Goal: Task Accomplishment & Management: Use online tool/utility

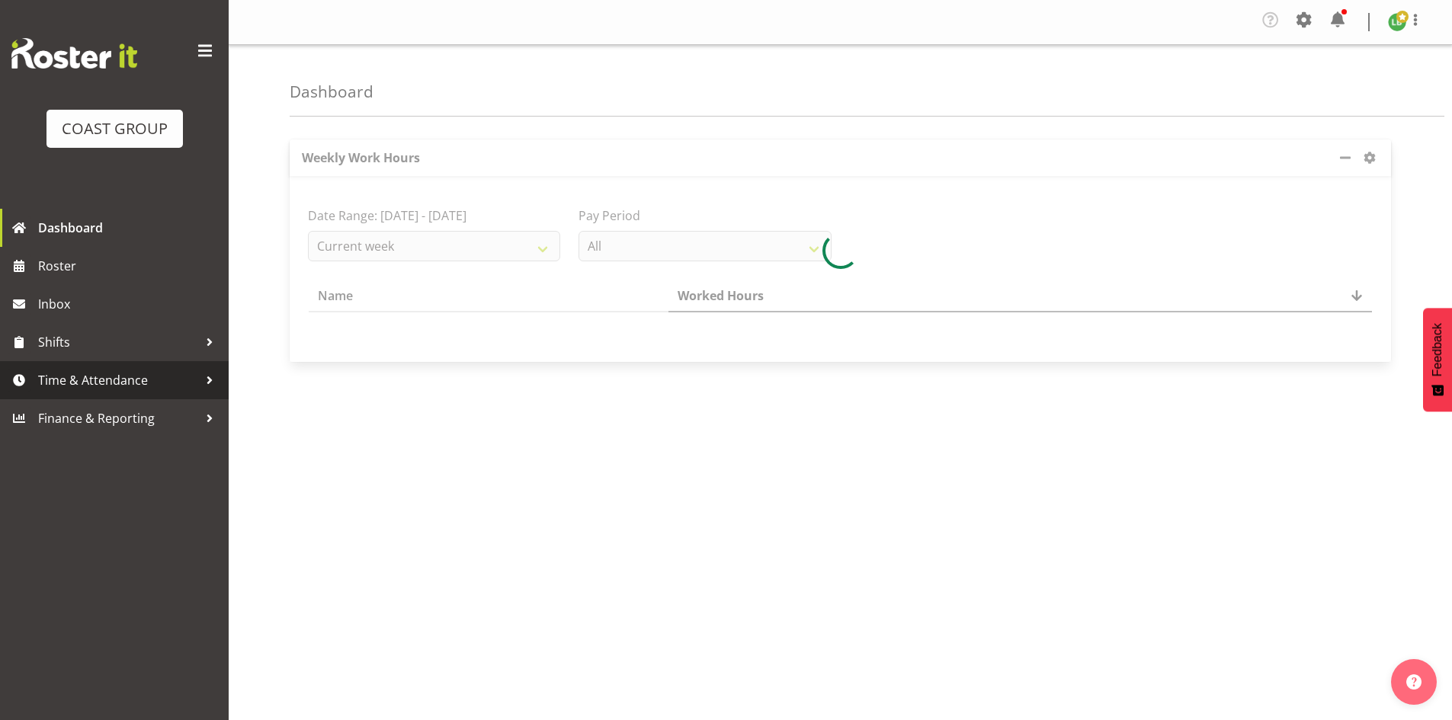
click at [107, 379] on span "Time & Attendance" at bounding box center [118, 380] width 160 height 23
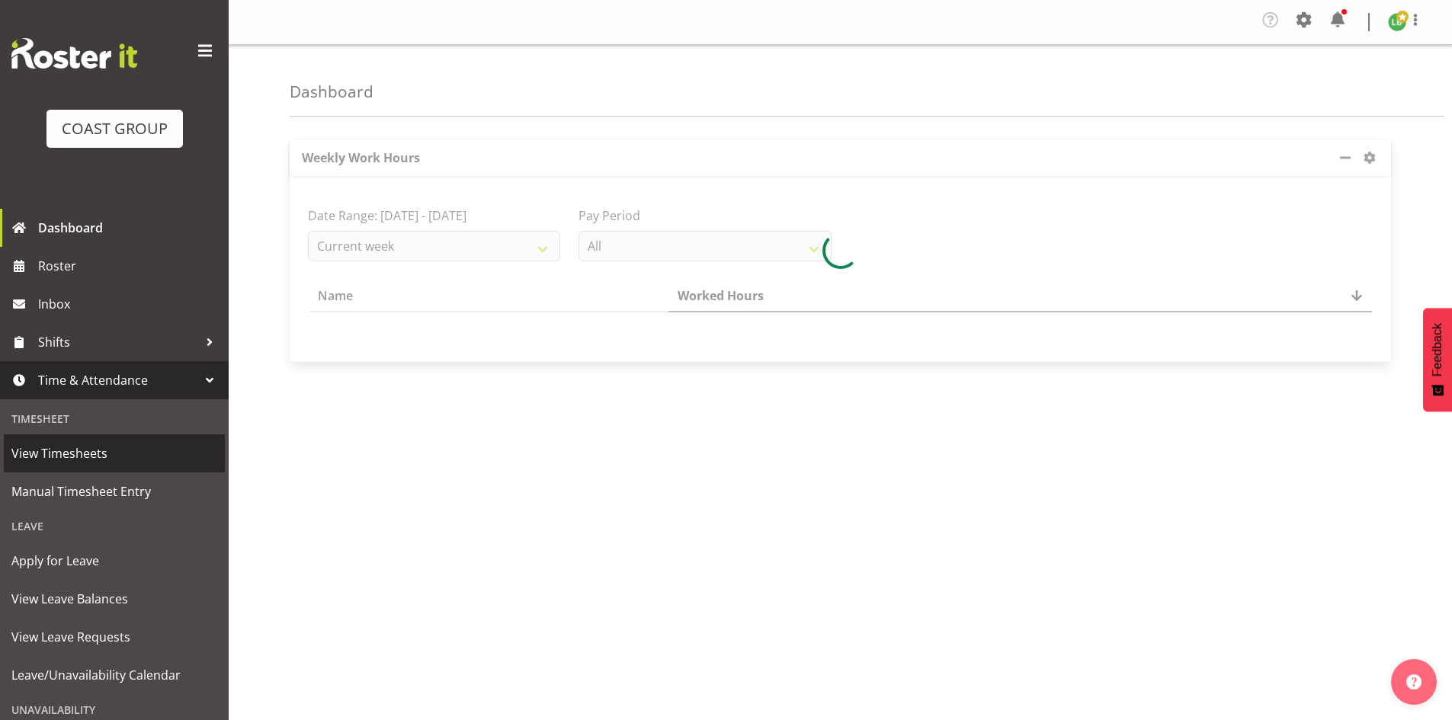
click at [77, 454] on span "View Timesheets" at bounding box center [114, 453] width 206 height 23
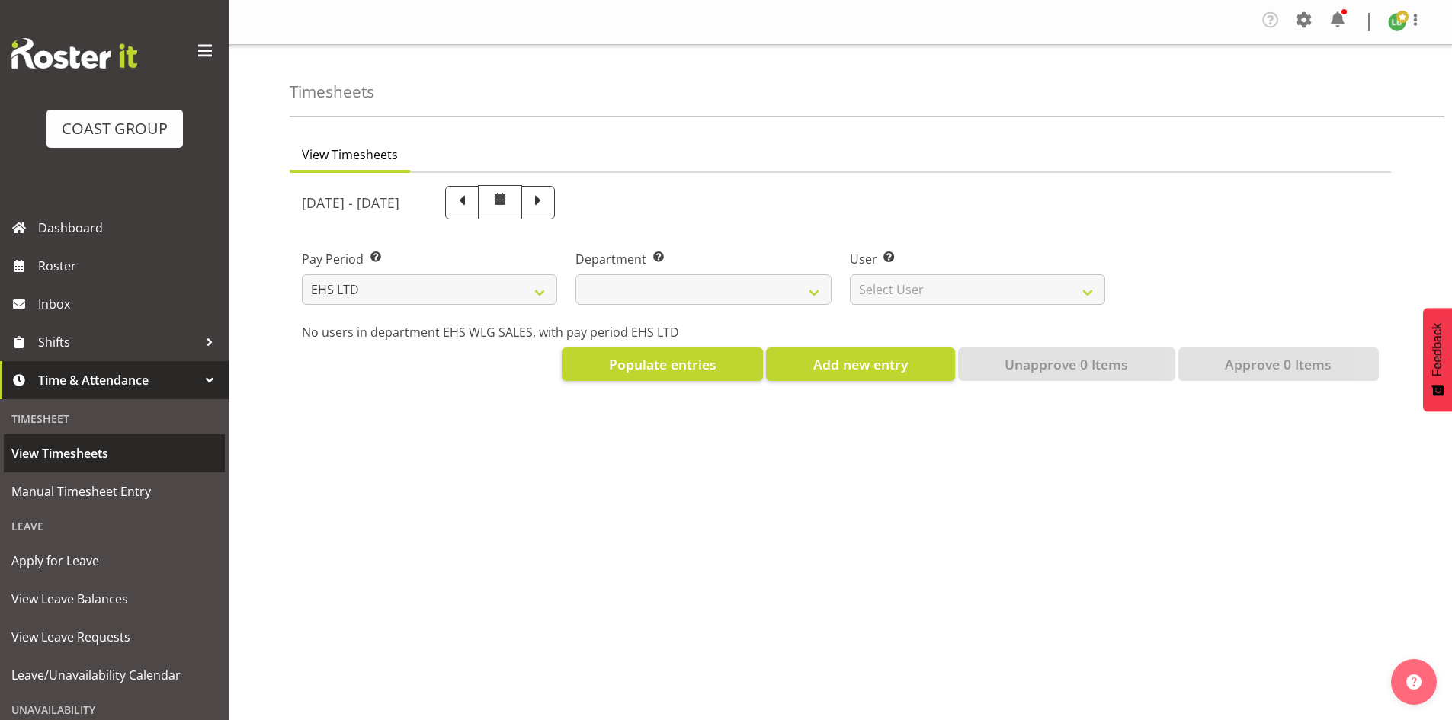
select select "7"
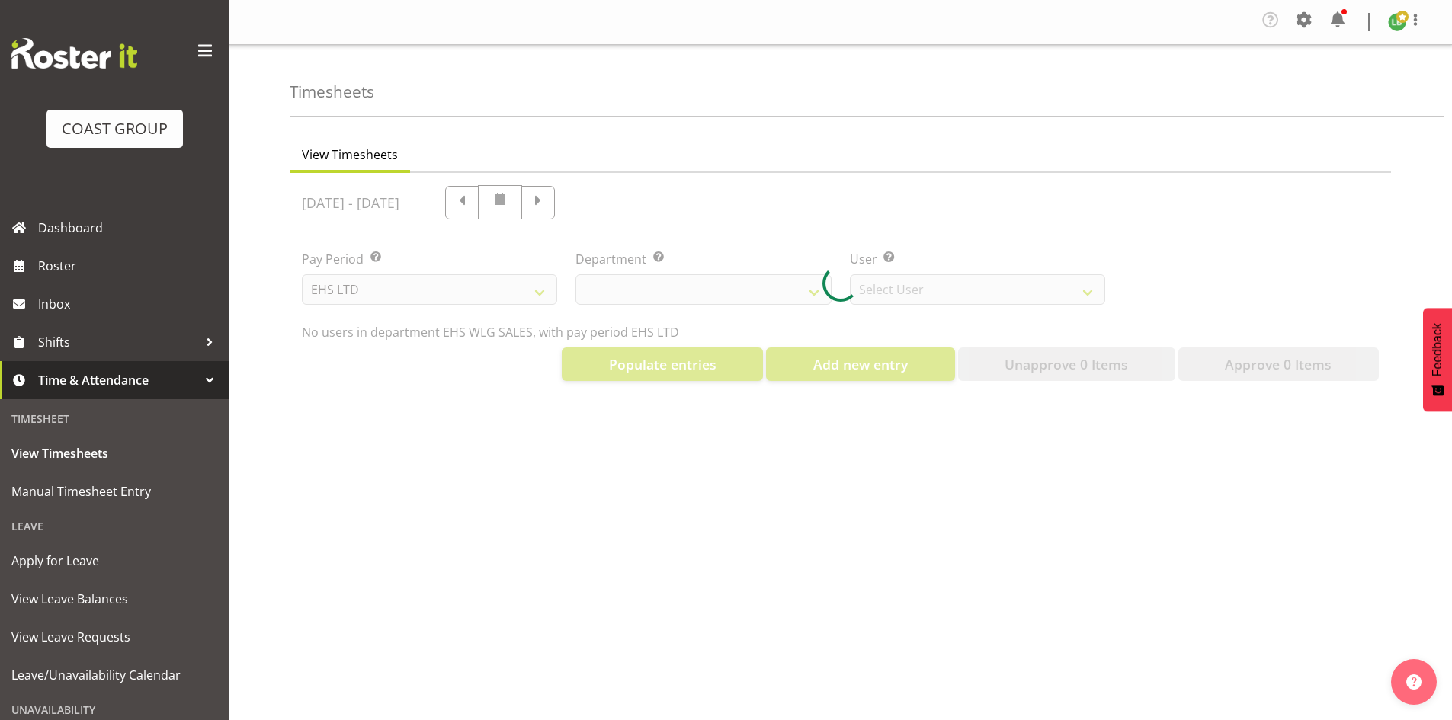
select select "44"
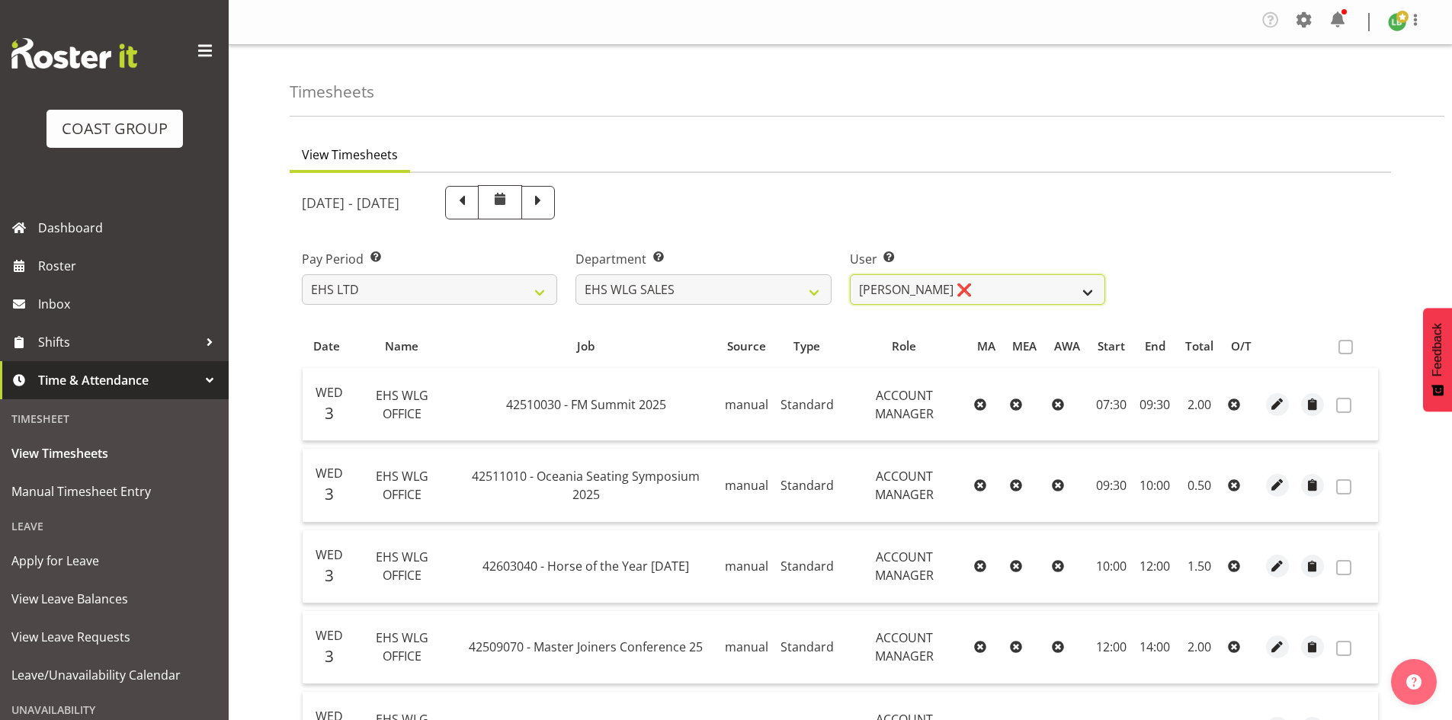
click at [1089, 291] on select "Lu Budden ❌ Tatiyana Isaac ❌" at bounding box center [977, 289] width 255 height 30
click at [1008, 352] on th "MEA" at bounding box center [1025, 346] width 42 height 29
click at [1076, 290] on select "Lu Budden ❌ Tatiyana Isaac ❌" at bounding box center [977, 289] width 255 height 30
select select "10120"
click at [850, 274] on select "Lu Budden ❌ Tatiyana Isaac ❌" at bounding box center [977, 289] width 255 height 30
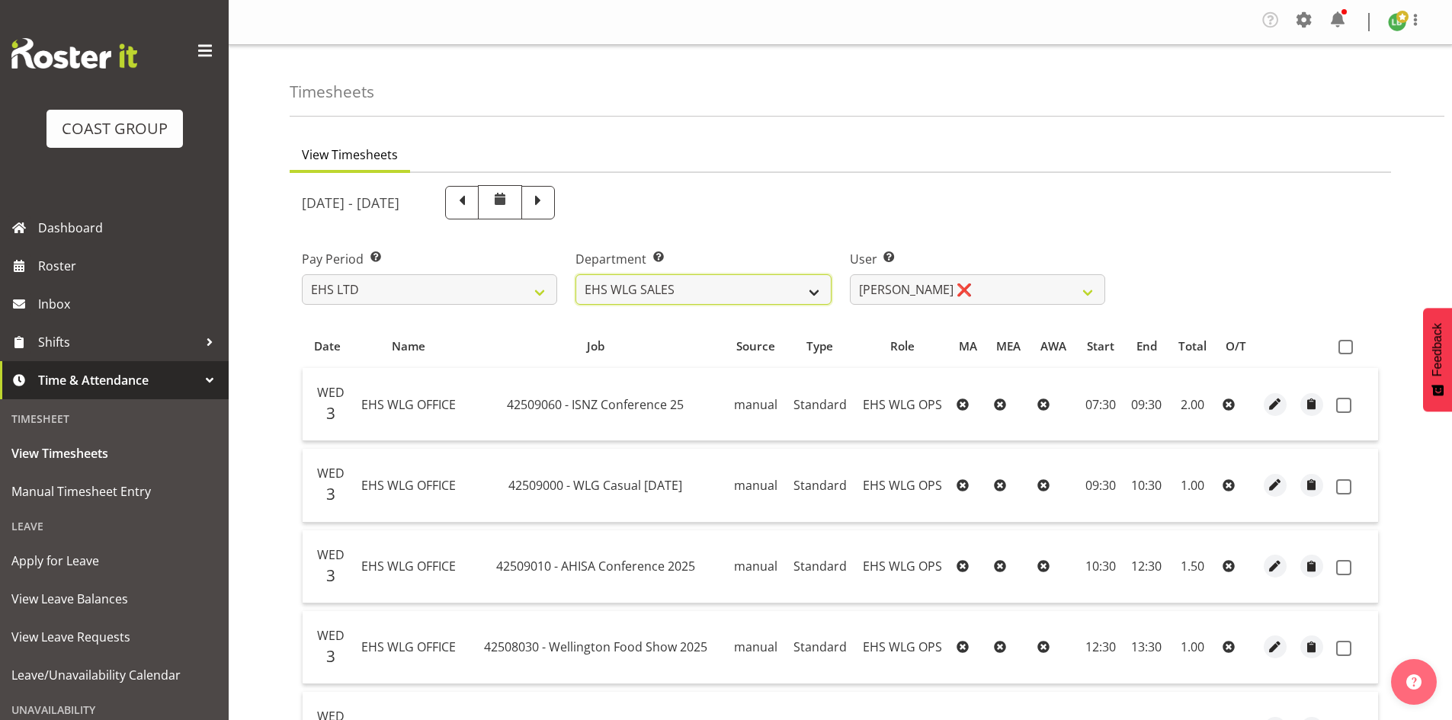
click at [750, 293] on select "EHS WLG OPS EHS WLG SALES" at bounding box center [703, 289] width 255 height 30
select select "43"
click at [576, 274] on select "EHS WLG OPS EHS WLG SALES" at bounding box center [703, 289] width 255 height 30
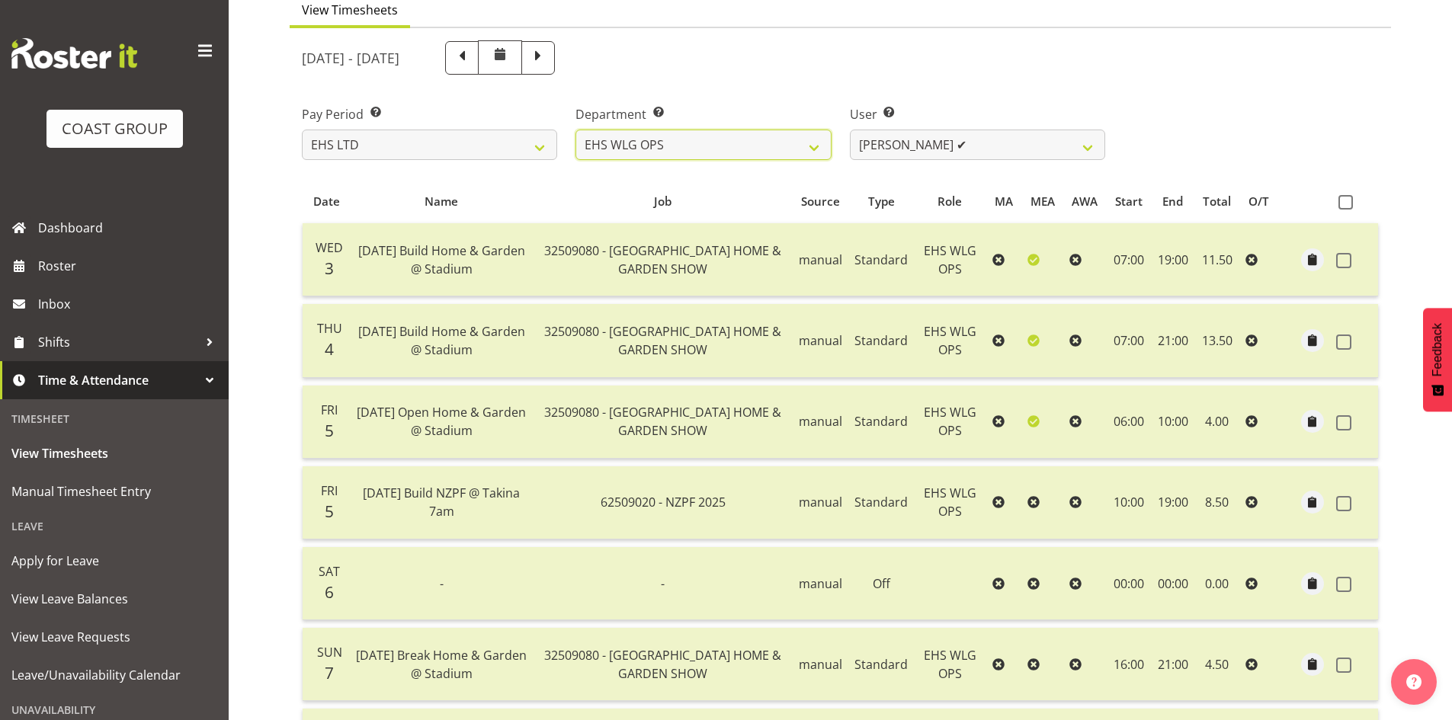
scroll to position [143, 0]
click at [1089, 150] on select "Ashton Staats ✔ Darryl Burns ✔ Geoffrey Robertson ✔ Jackson Howsan ✔ Kade Tiati…" at bounding box center [977, 147] width 255 height 30
click at [850, 132] on select "Ashton Staats ✔ Darryl Burns ✔ Geoffrey Robertson ✔ Jackson Howsan ✔ Kade Tiati…" at bounding box center [977, 147] width 255 height 30
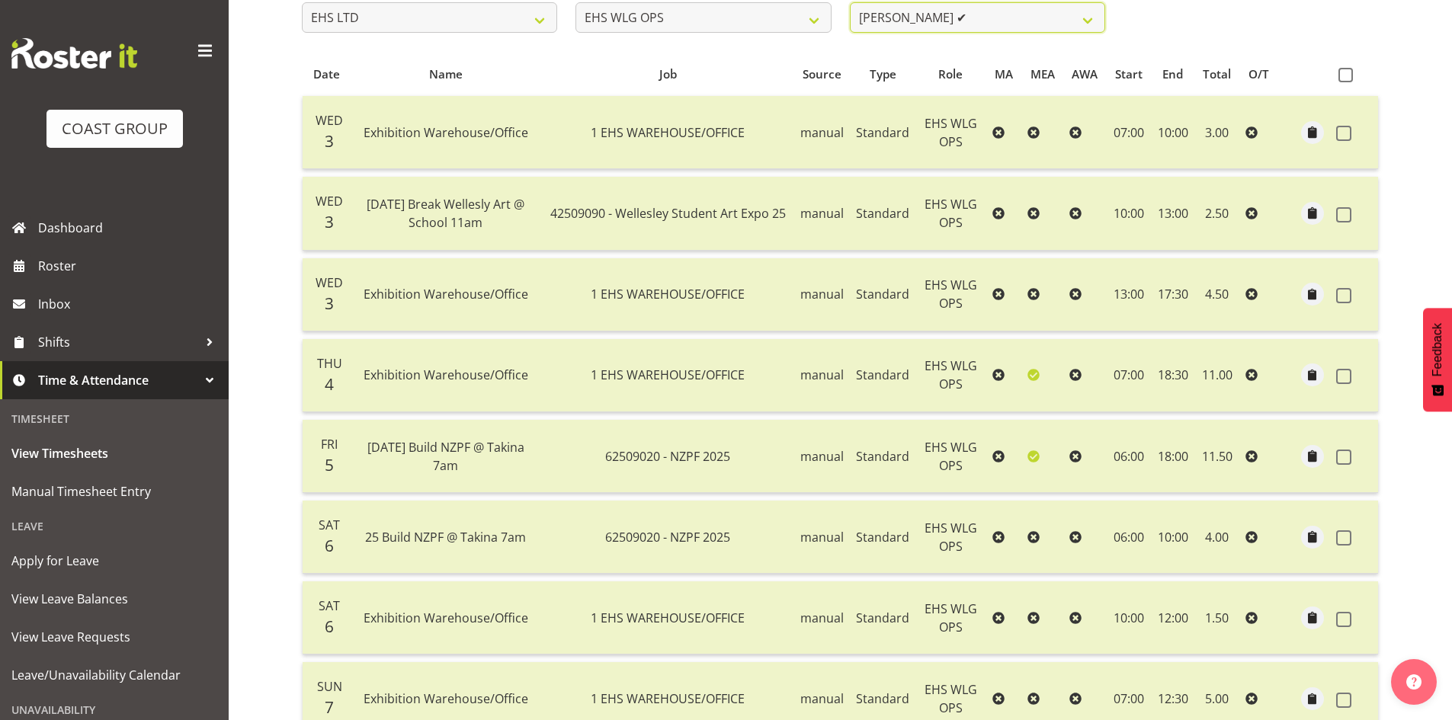
scroll to position [0, 0]
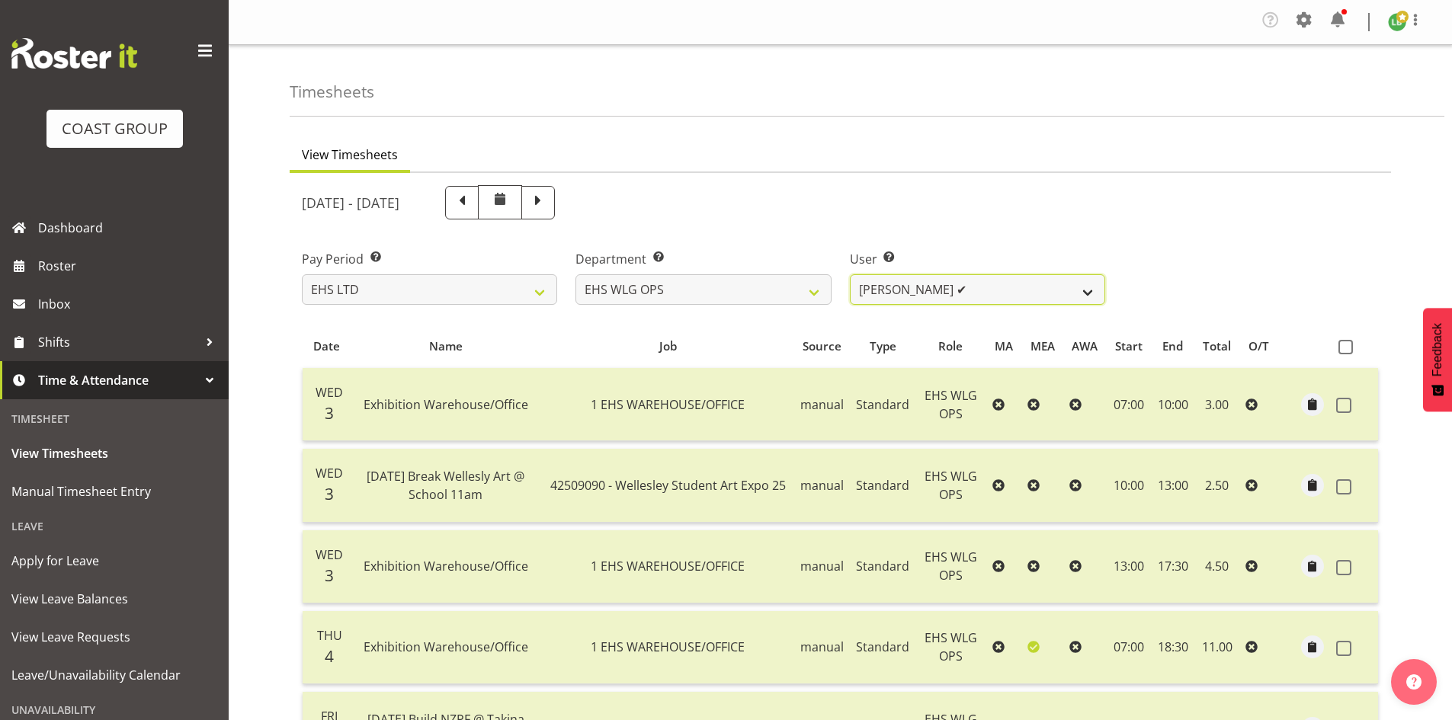
click at [1073, 283] on select "Ashton Staats ✔ Darryl Burns ✔ Geoffrey Robertson ✔ Jackson Howsan ✔ Kade Tiati…" at bounding box center [977, 289] width 255 height 30
click at [850, 274] on select "Ashton Staats ✔ Darryl Burns ✔ Geoffrey Robertson ✔ Jackson Howsan ✔ Kade Tiati…" at bounding box center [977, 289] width 255 height 30
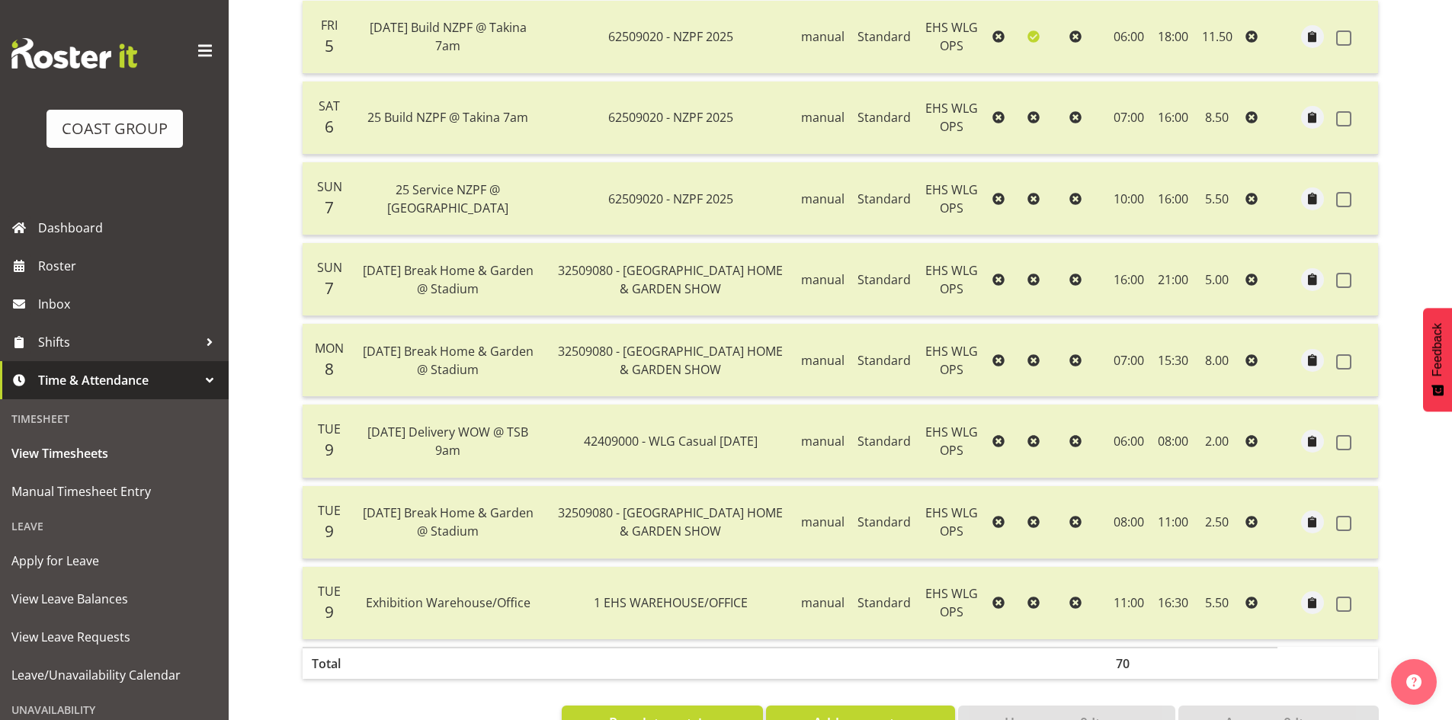
scroll to position [584, 0]
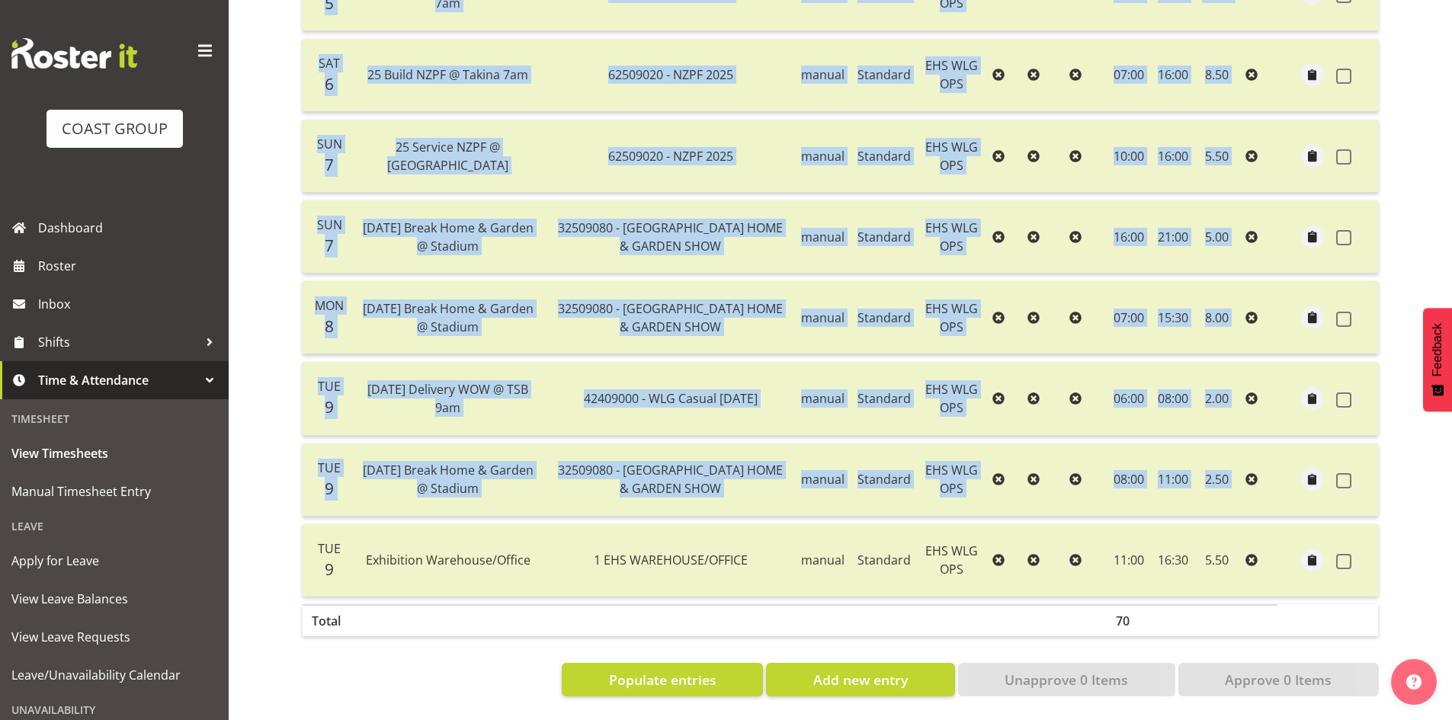
drag, startPoint x: 313, startPoint y: 510, endPoint x: 1395, endPoint y: 570, distance: 1084.2
click at [1395, 570] on div "View Timesheets September 3rd - September 9th 2025 Pay Period Select which pay …" at bounding box center [871, 138] width 1163 height 1165
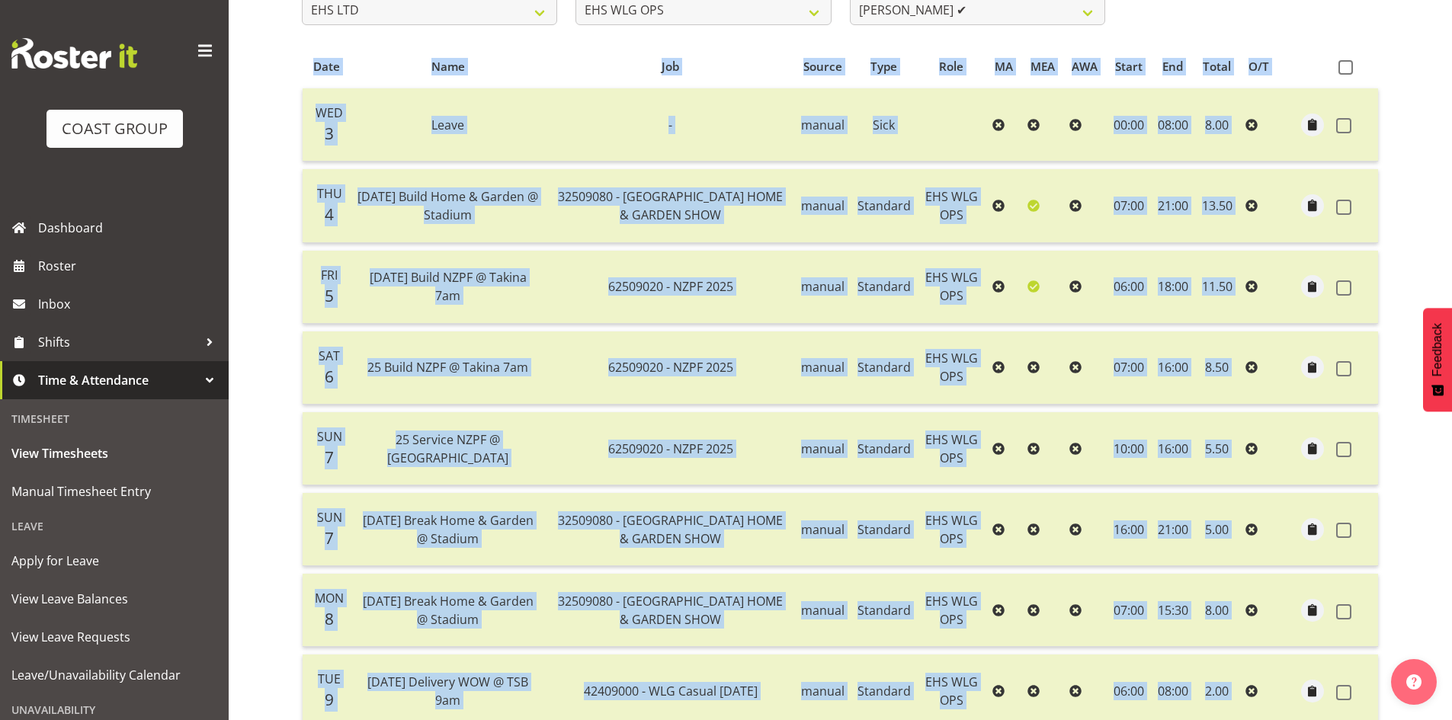
scroll to position [559, 0]
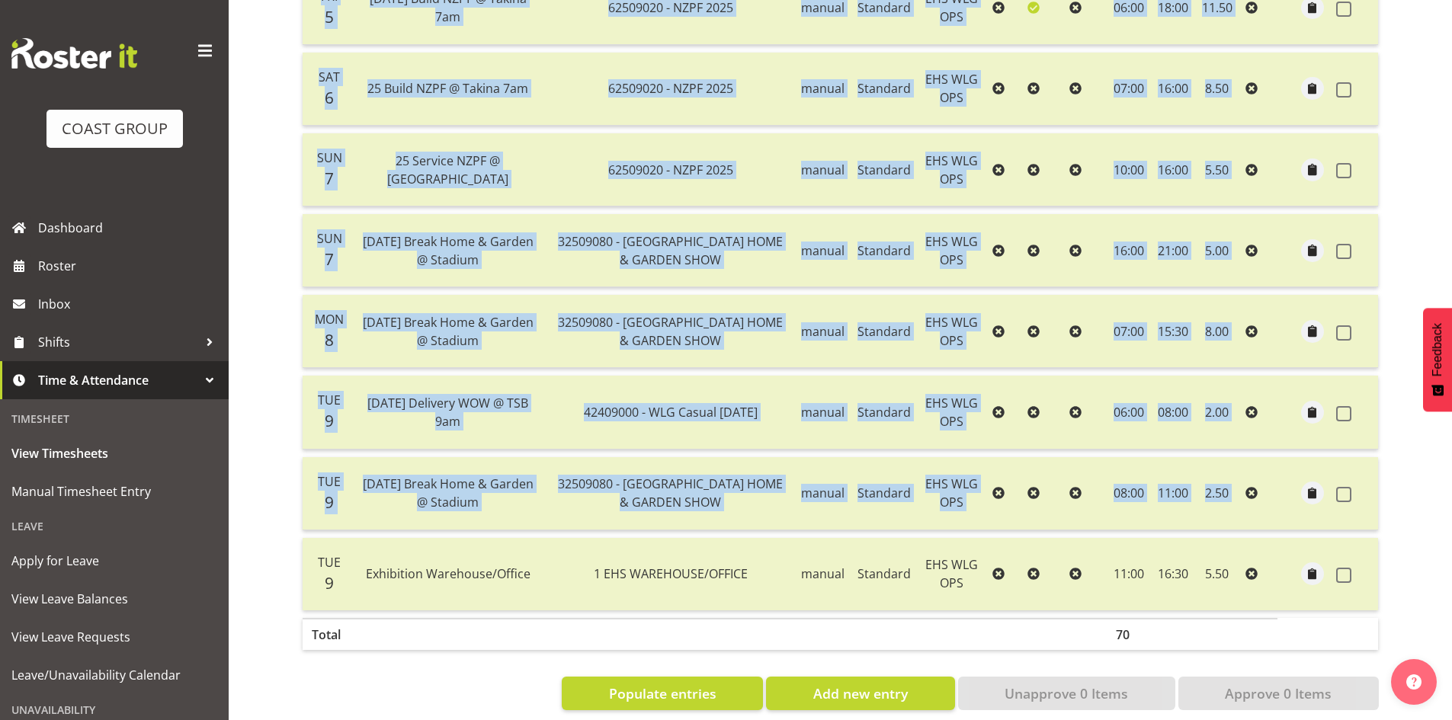
click at [1407, 555] on div "View Timesheets September 3rd - September 9th 2025 Pay Period Select which pay …" at bounding box center [871, 151] width 1163 height 1165
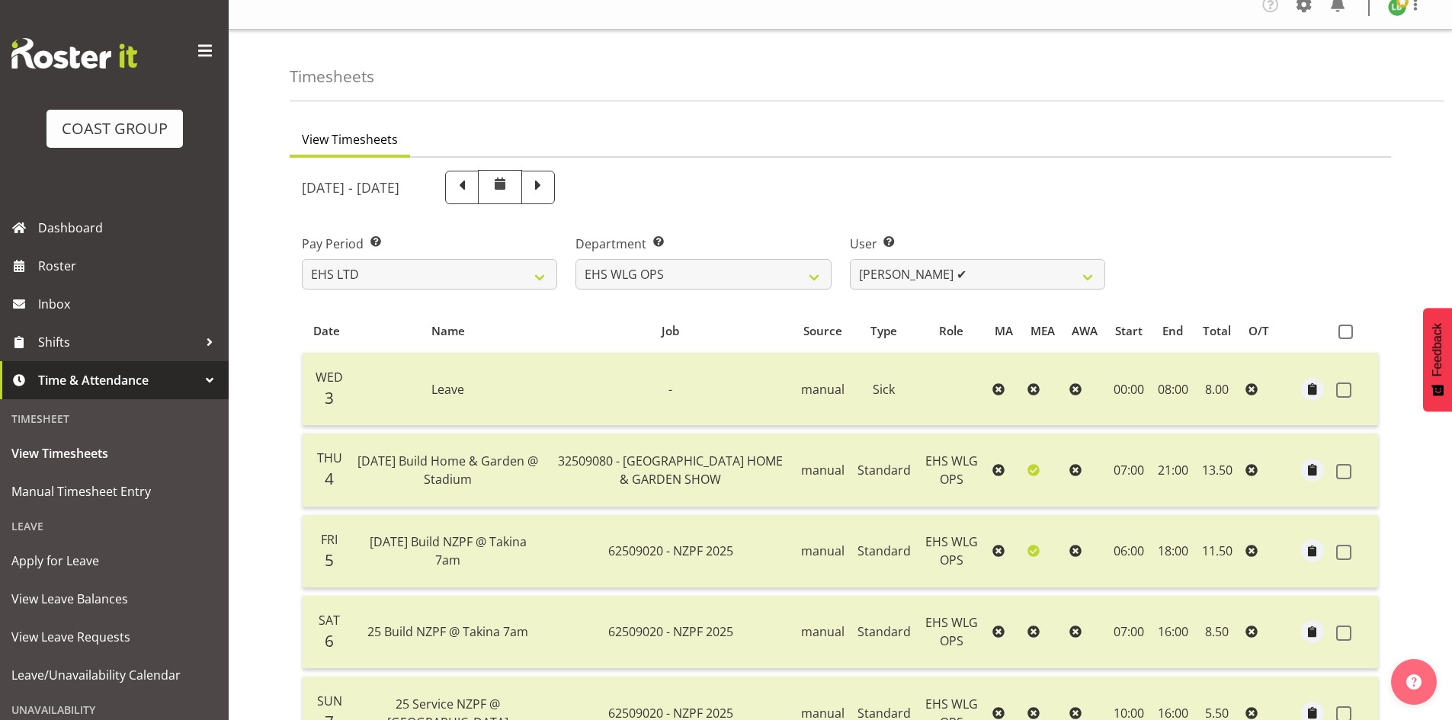
scroll to position [0, 0]
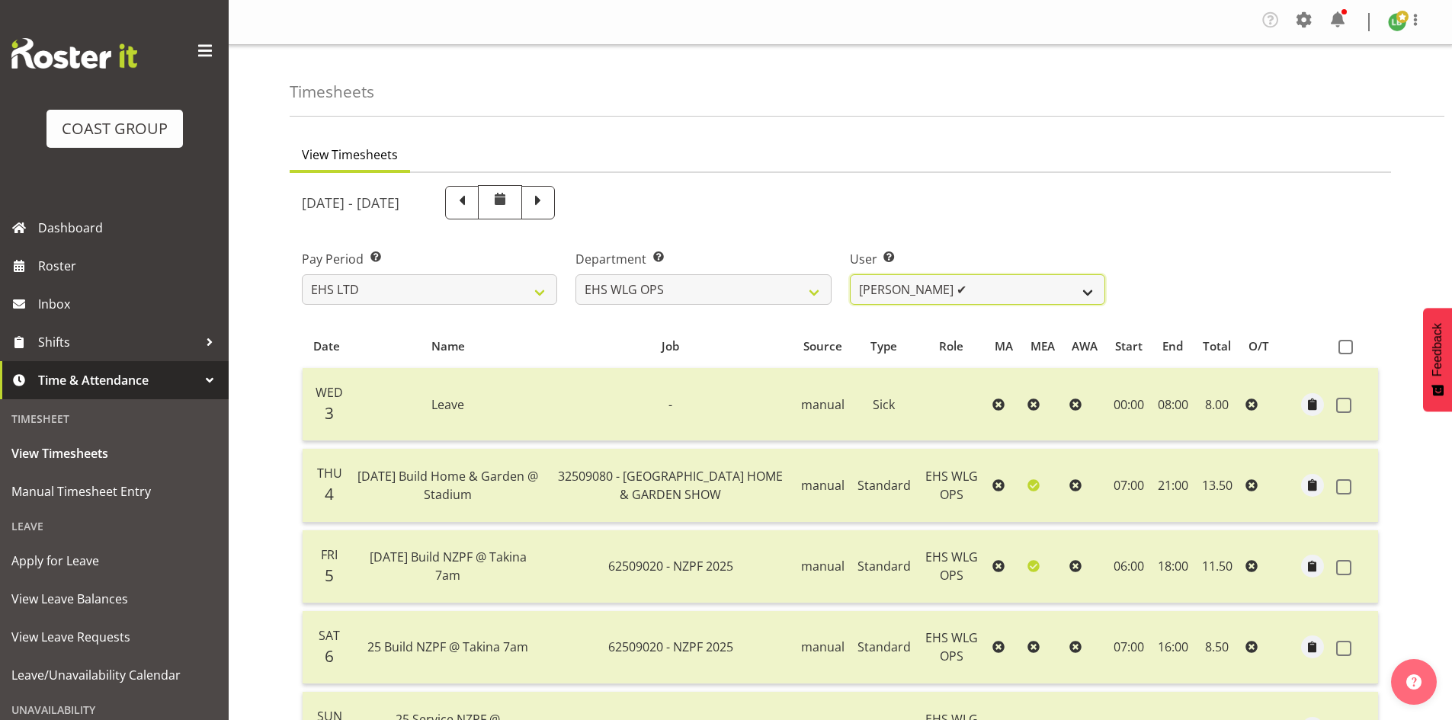
click at [1089, 282] on select "Ashton Staats ✔ Darryl Burns ✔ Geoffrey Robertson ✔ Jackson Howsan ✔ Kade Tiati…" at bounding box center [977, 289] width 255 height 30
click at [850, 274] on select "Ashton Staats ✔ Darryl Burns ✔ Geoffrey Robertson ✔ Jackson Howsan ✔ Kade Tiati…" at bounding box center [977, 289] width 255 height 30
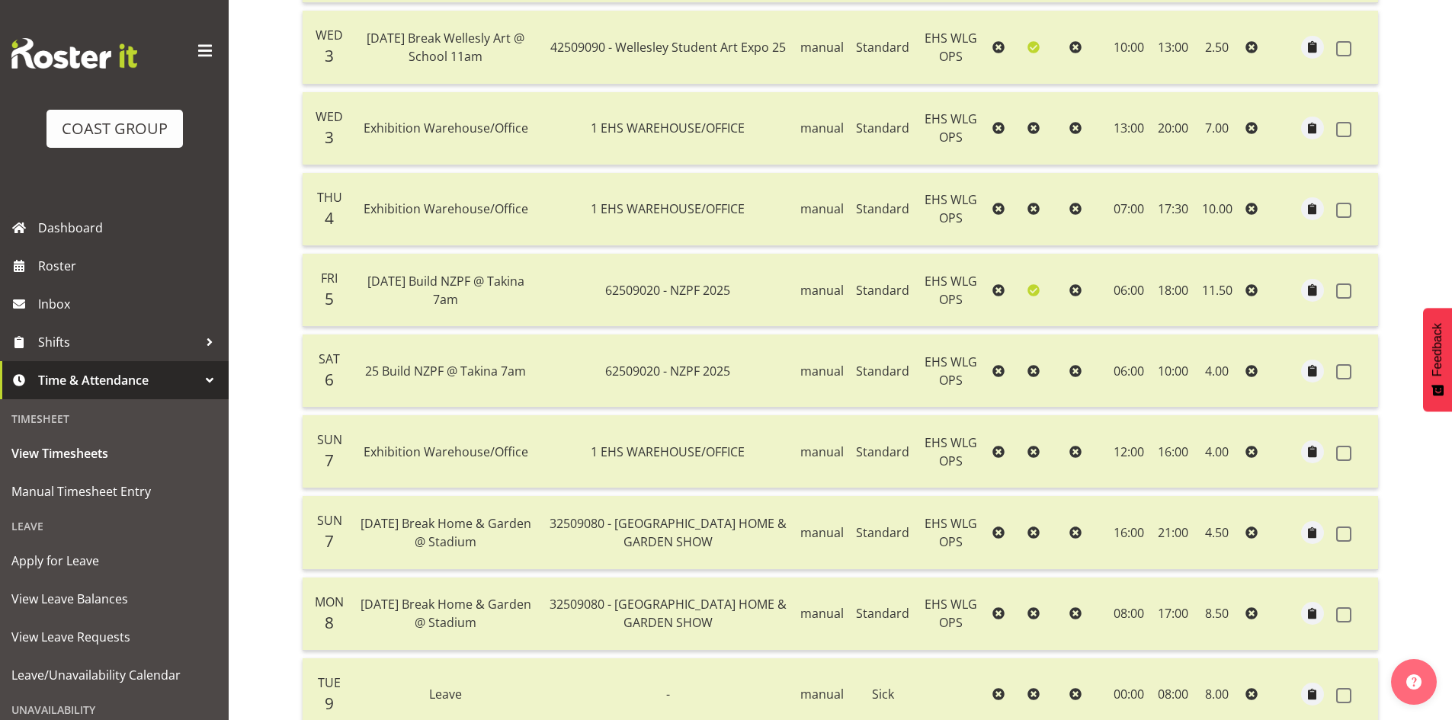
scroll to position [25, 0]
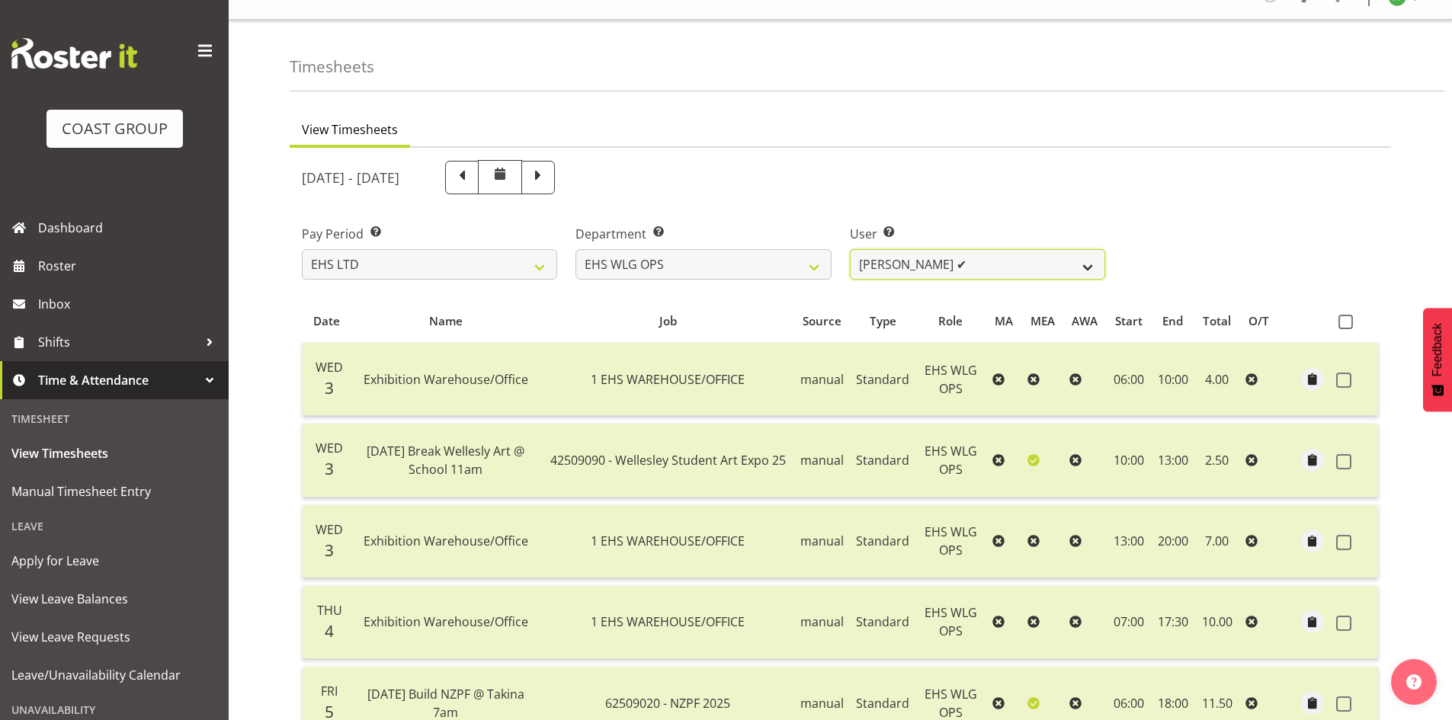
click at [1095, 258] on select "Ashton Staats ✔ Darryl Burns ✔ Geoffrey Robertson ✔ Jackson Howsan ✔ Kade Tiati…" at bounding box center [977, 264] width 255 height 30
select select "2104"
click at [850, 249] on select "Ashton Staats ✔ Darryl Burns ✔ Geoffrey Robertson ✔ Jackson Howsan ✔ Kade Tiati…" at bounding box center [977, 264] width 255 height 30
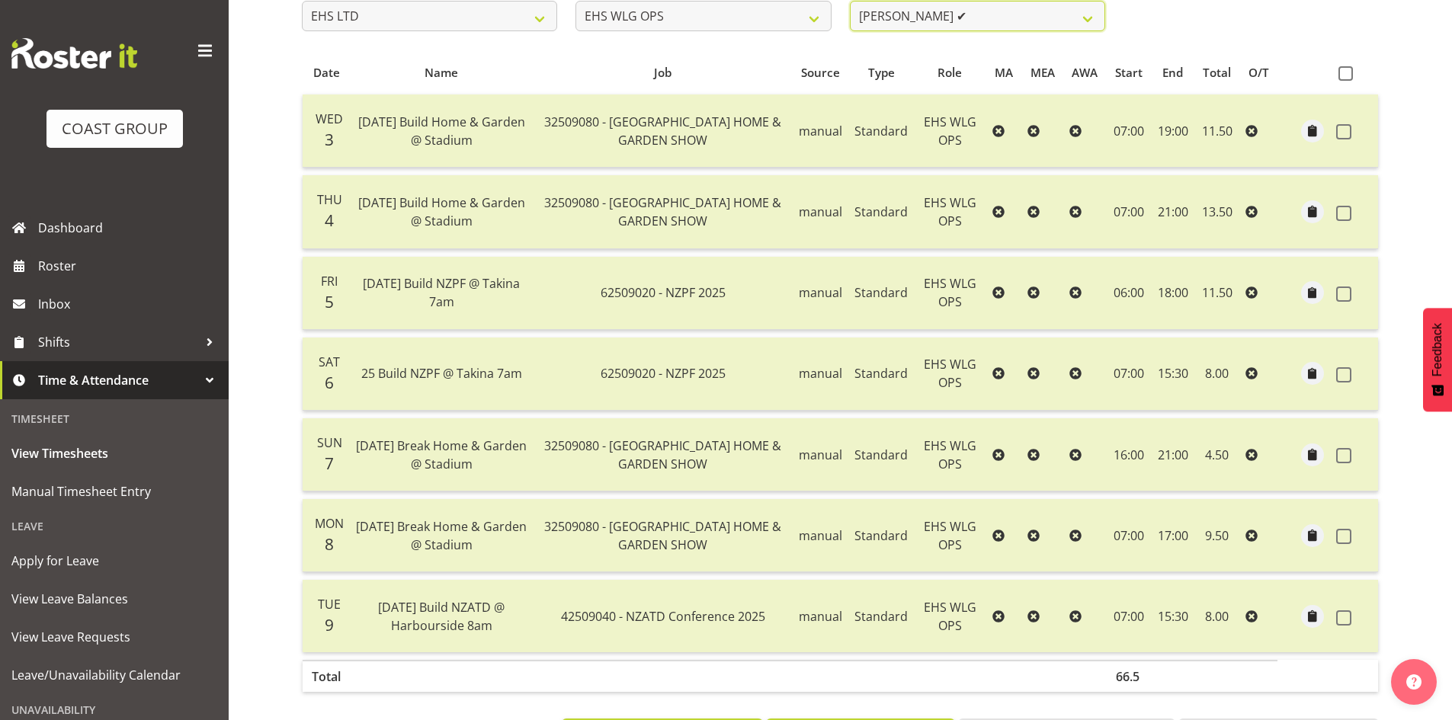
scroll to position [280, 0]
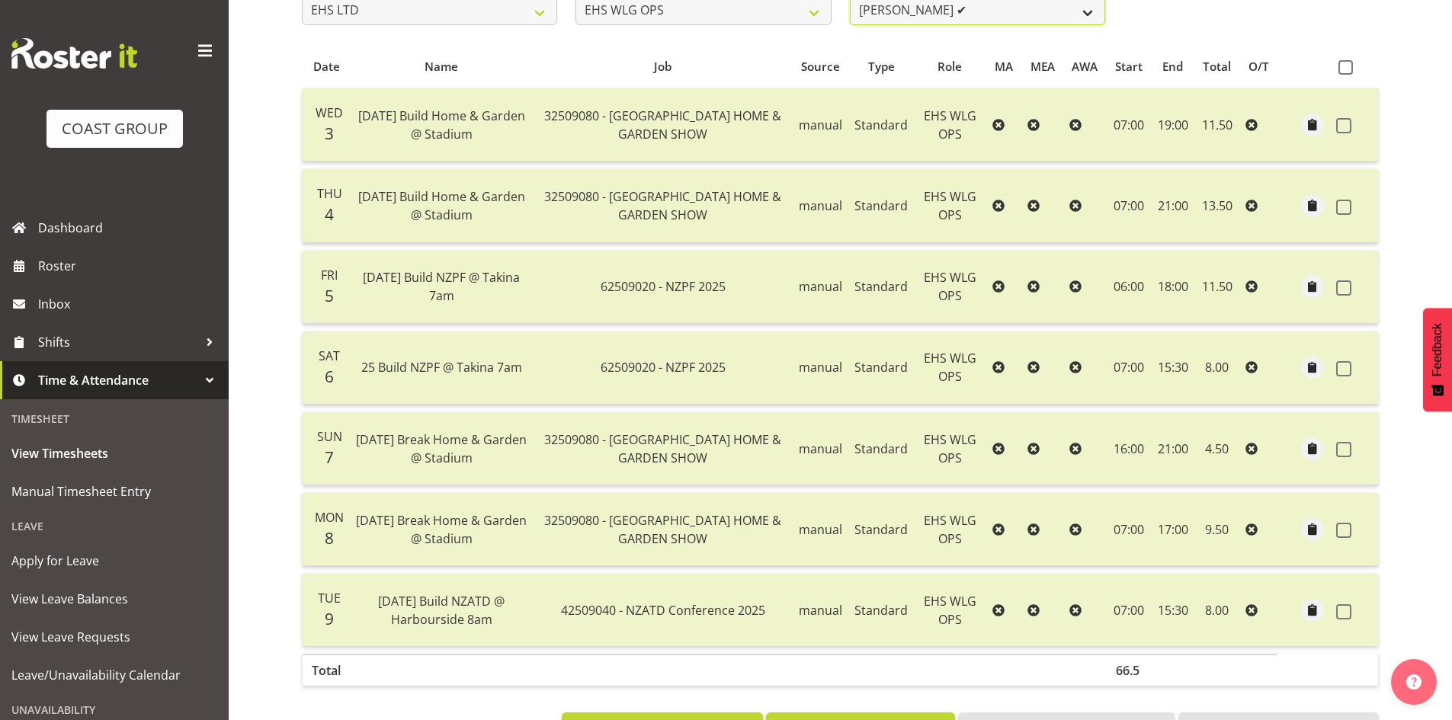
click at [1103, 12] on select "Ashton Staats ✔ Darryl Burns ✔ Geoffrey Robertson ✔ Jackson Howsan ✔ Kade Tiati…" at bounding box center [977, 10] width 255 height 30
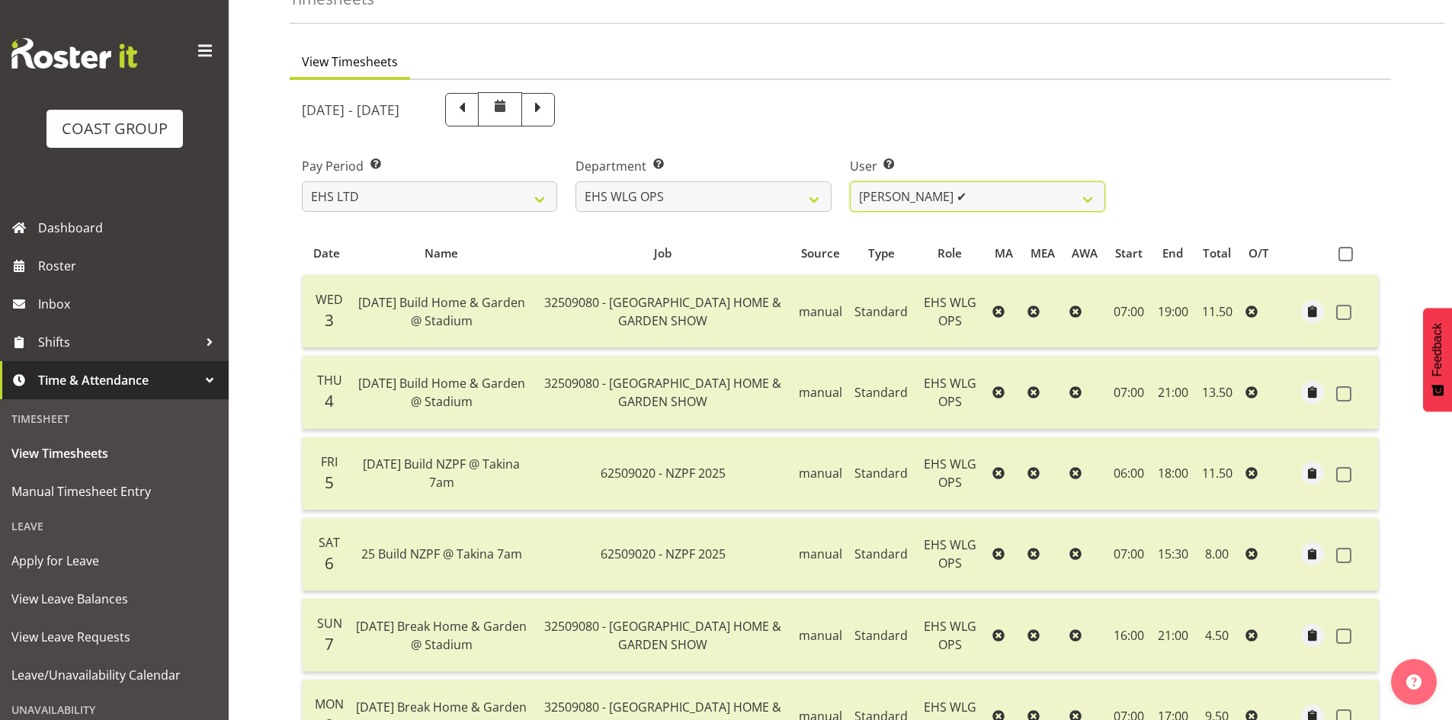
scroll to position [0, 0]
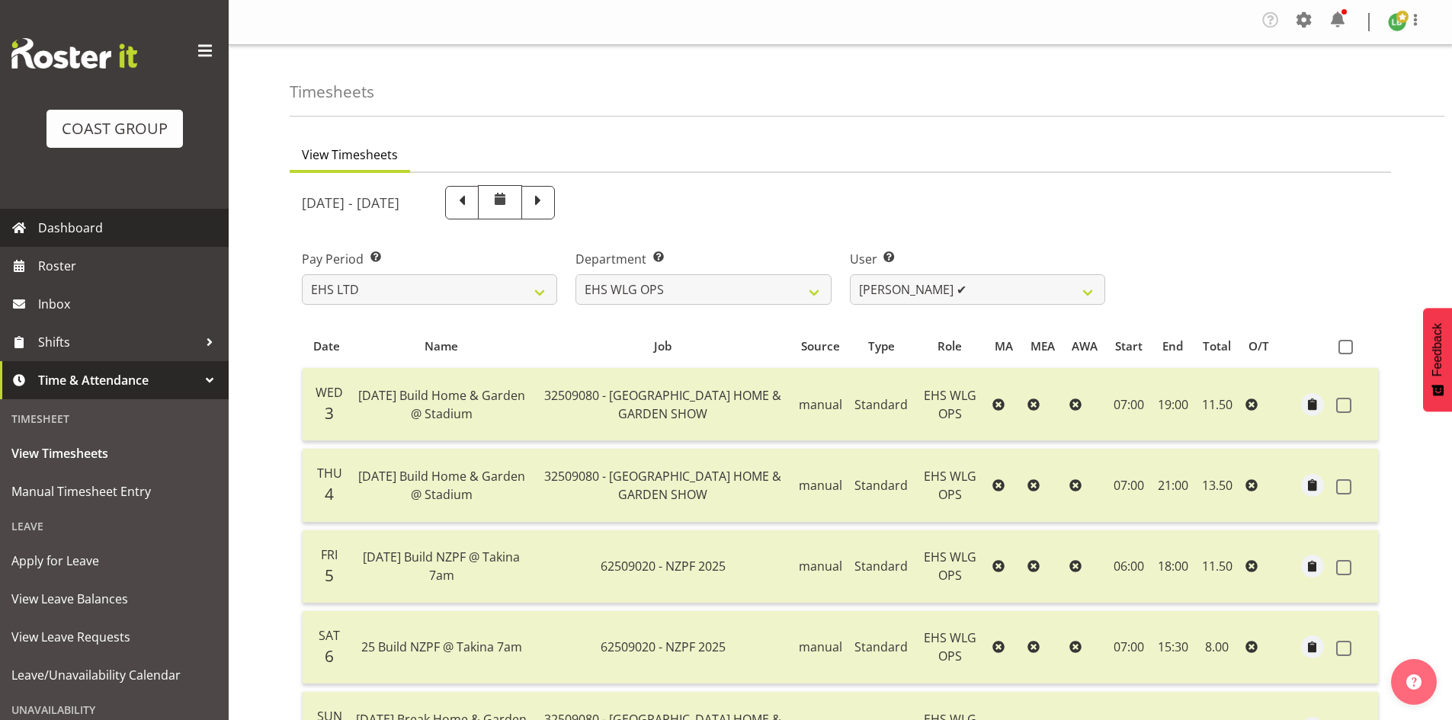
click at [50, 234] on span "Dashboard" at bounding box center [129, 227] width 183 height 23
